Goal: Navigation & Orientation: Find specific page/section

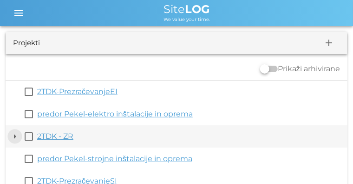
click at [14, 135] on button "arrow_drop_down" at bounding box center [14, 136] width 11 height 11
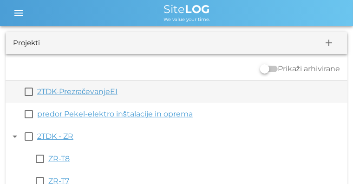
click at [64, 88] on link "2TDK-PrezračevanjeEI" at bounding box center [77, 91] width 80 height 9
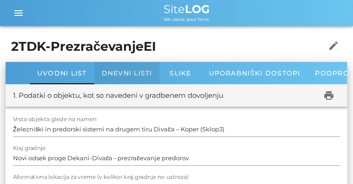
click at [104, 73] on span "Dnevni listi" at bounding box center [127, 73] width 51 height 8
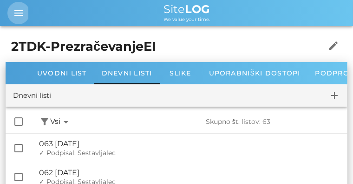
click at [24, 10] on icon "menu" at bounding box center [18, 12] width 11 height 11
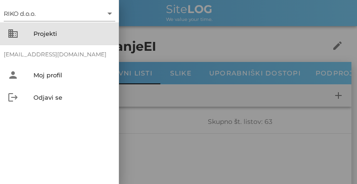
click at [34, 30] on div "Projekti" at bounding box center [72, 33] width 78 height 7
